Goal: Find specific page/section: Find specific page/section

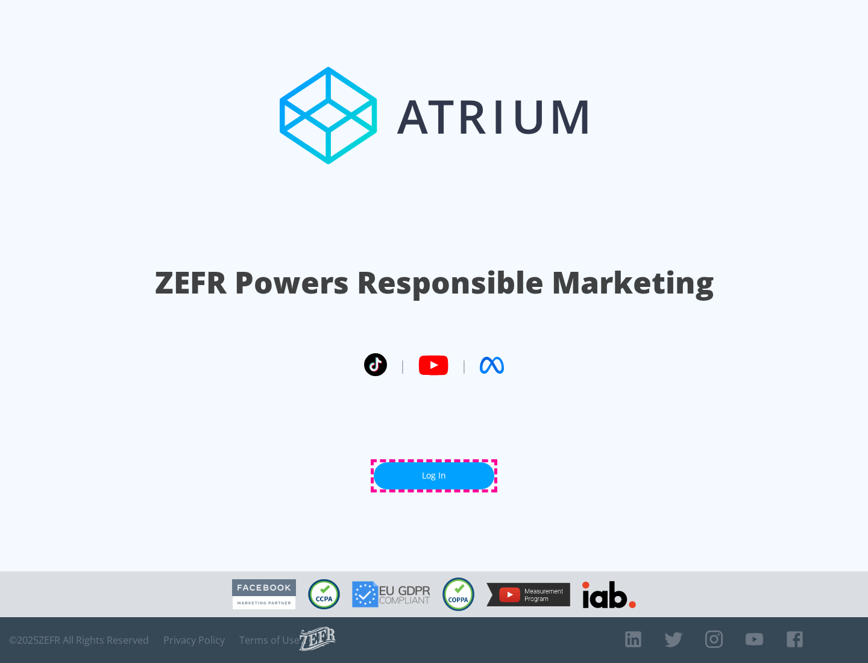
click at [434, 475] on link "Log In" at bounding box center [434, 475] width 121 height 27
